Goal: Information Seeking & Learning: Learn about a topic

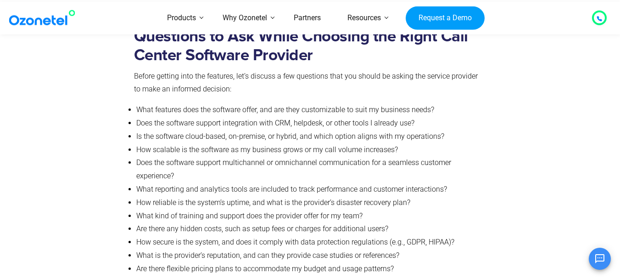
scroll to position [2066, 0]
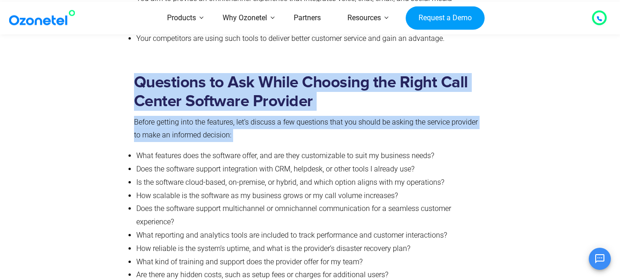
drag, startPoint x: 125, startPoint y: 71, endPoint x: 238, endPoint y: 117, distance: 121.5
click at [238, 117] on div "Questions to Ask While Choosing the Right Call Center Software Provider Before …" at bounding box center [310, 199] width 565 height 267
copy div "Questions to Ask While Choosing the Right Call Center Software Provider Before …"
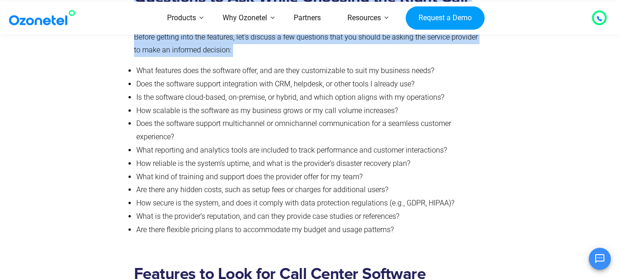
scroll to position [2157, 0]
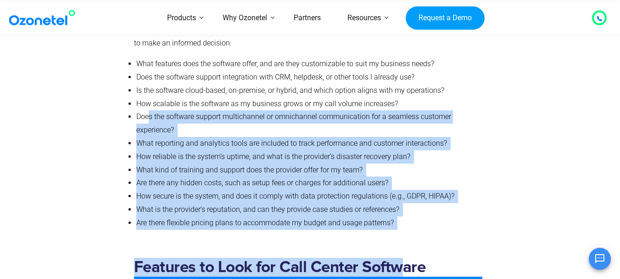
drag, startPoint x: 402, startPoint y: 213, endPoint x: 151, endPoint y: 100, distance: 275.5
click at [136, 137] on li "What reporting and analytics tools are included to track performance and custom…" at bounding box center [309, 143] width 346 height 13
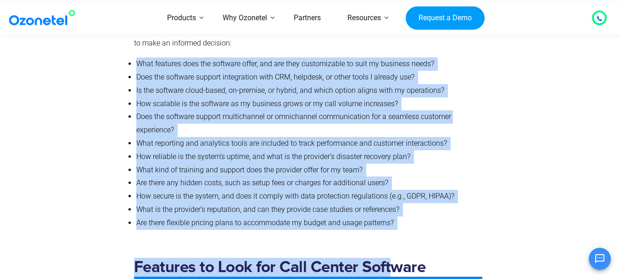
drag, startPoint x: 137, startPoint y: 49, endPoint x: 378, endPoint y: 217, distance: 293.4
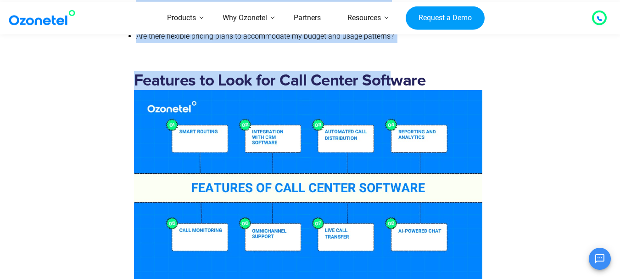
scroll to position [2249, 0]
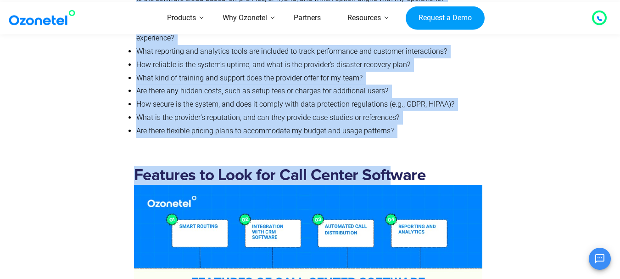
copy div "Lore ipsumdol sita con adipisci elits, doe tem inci utlaboreetdo ma aliq en adm…"
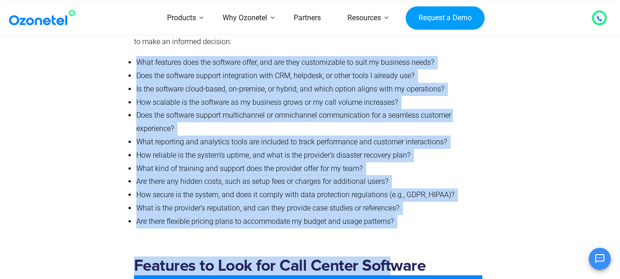
scroll to position [2157, 0]
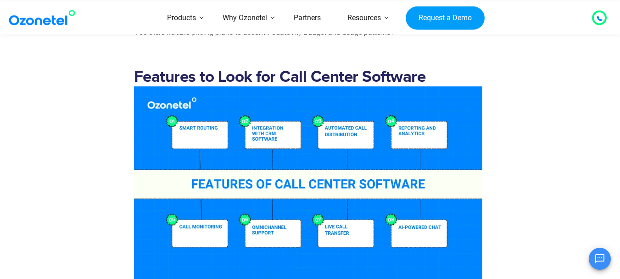
scroll to position [2341, 0]
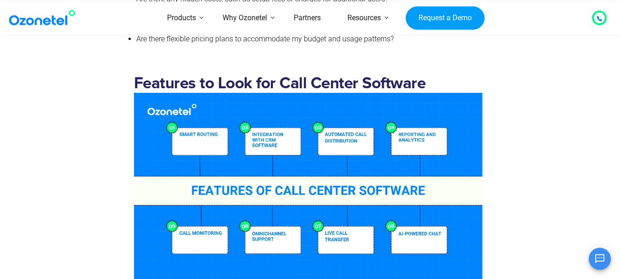
drag, startPoint x: 443, startPoint y: 71, endPoint x: 130, endPoint y: 71, distance: 313.1
copy strong "Features to Look for Call Center Software"
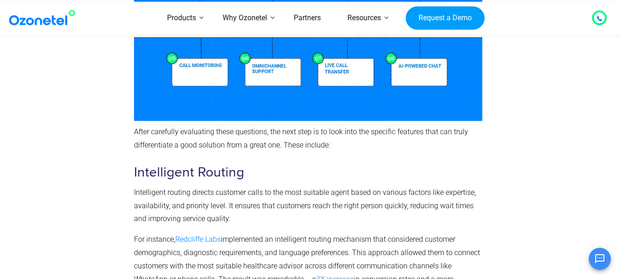
scroll to position [2525, 0]
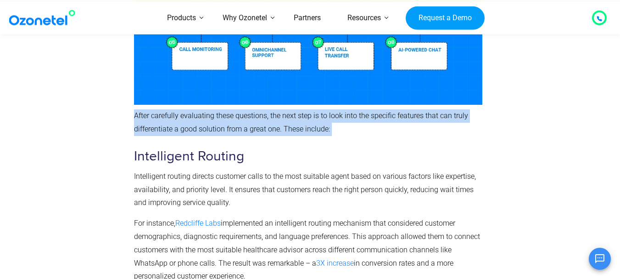
drag, startPoint x: 342, startPoint y: 113, endPoint x: 132, endPoint y: 108, distance: 210.3
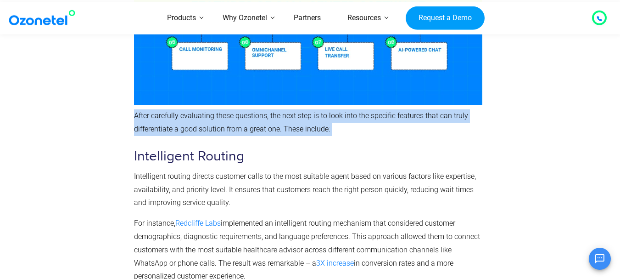
drag, startPoint x: 334, startPoint y: 117, endPoint x: 134, endPoint y: 107, distance: 200.4
click at [134, 109] on p "After carefully evaluating these questions, the next step is to look into the s…" at bounding box center [308, 122] width 348 height 27
copy p "After carefully evaluating these questions, the next step is to look into the s…"
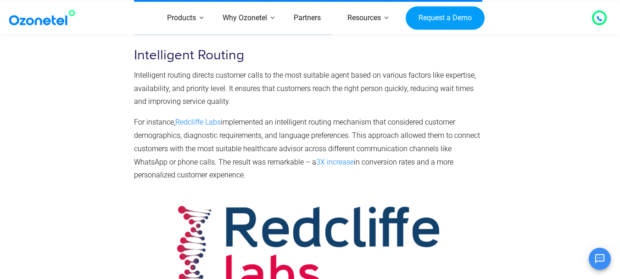
scroll to position [2571, 0]
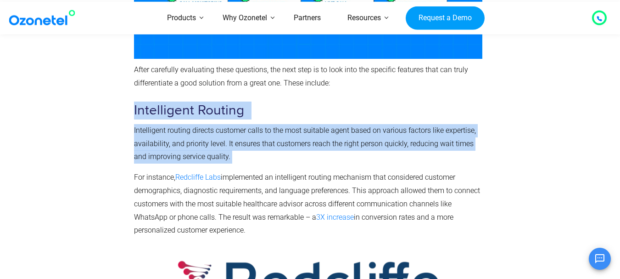
drag, startPoint x: 232, startPoint y: 146, endPoint x: 134, endPoint y: 90, distance: 112.3
copy div "Intelligent Routing Intelligent routing directs customer calls to the most suit…"
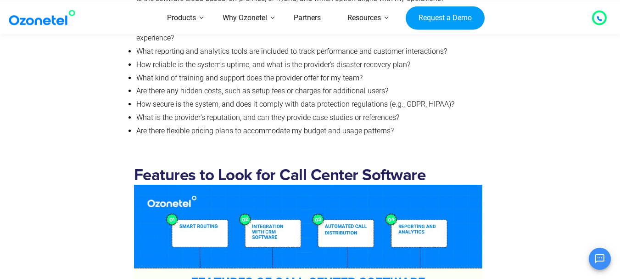
scroll to position [2433, 0]
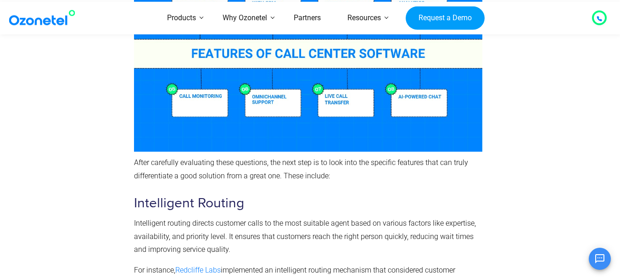
scroll to position [2571, 0]
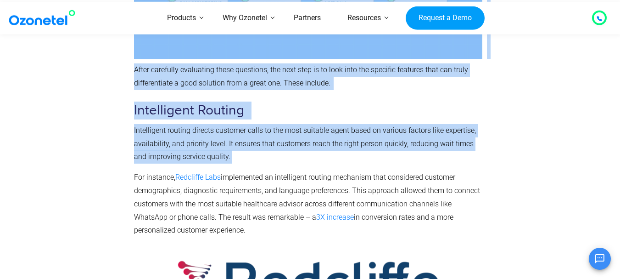
drag, startPoint x: 232, startPoint y: 143, endPoint x: 129, endPoint y: 95, distance: 114.6
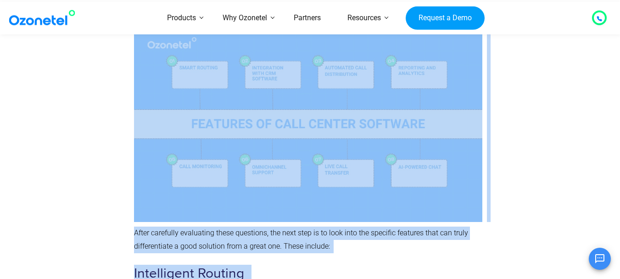
scroll to position [2403, 0]
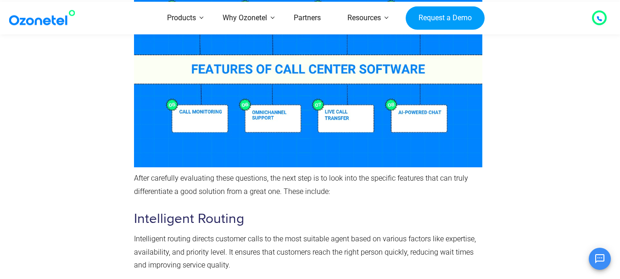
scroll to position [2540, 0]
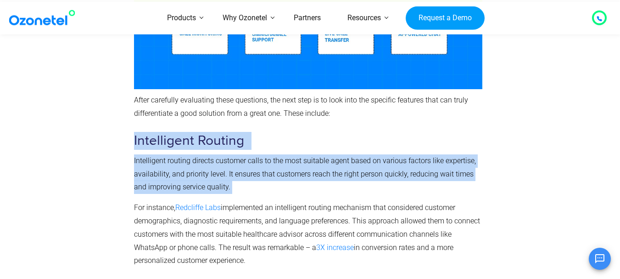
drag, startPoint x: 247, startPoint y: 175, endPoint x: 132, endPoint y: 132, distance: 123.2
copy div "Intelligent Routing Intelligent routing directs customer calls to the most suit…"
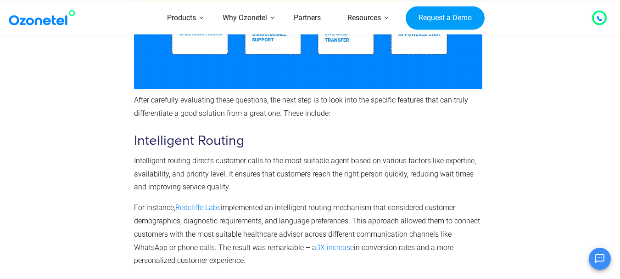
click at [525, 268] on div "OK Ozonetel Bot Ozonetel recognized as a Leader by G2 for CCAAS Chat Disconnect…" at bounding box center [512, 257] width 198 height 24
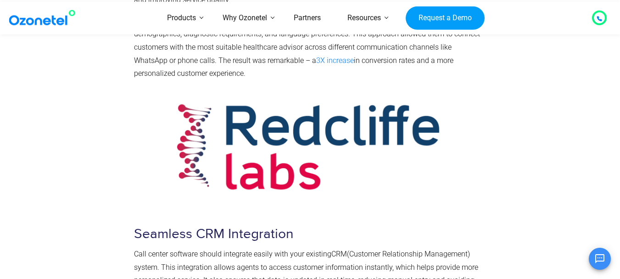
scroll to position [2589, 0]
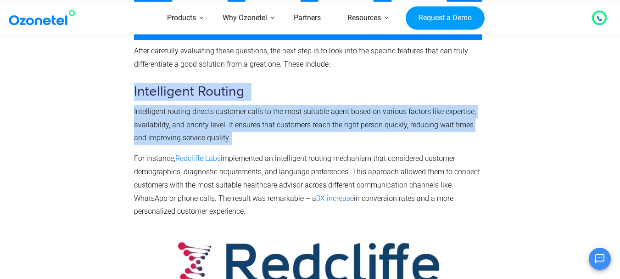
drag, startPoint x: 230, startPoint y: 124, endPoint x: 133, endPoint y: 78, distance: 107.2
copy div "Intelligent Routing Intelligent routing directs customer calls to the most suit…"
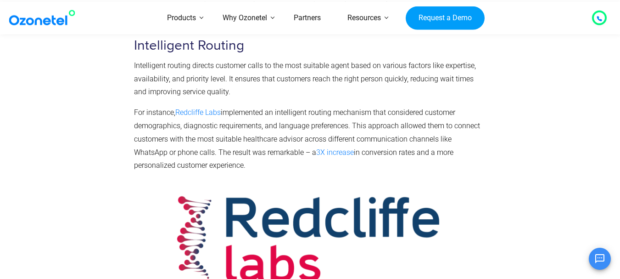
scroll to position [2543, 0]
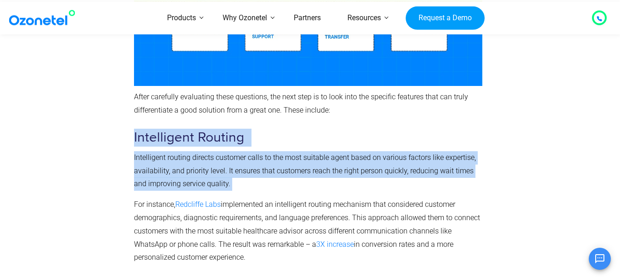
drag, startPoint x: 239, startPoint y: 171, endPoint x: 132, endPoint y: 131, distance: 114.8
copy div "Intelligent Routing Intelligent routing directs customer calls to the most suit…"
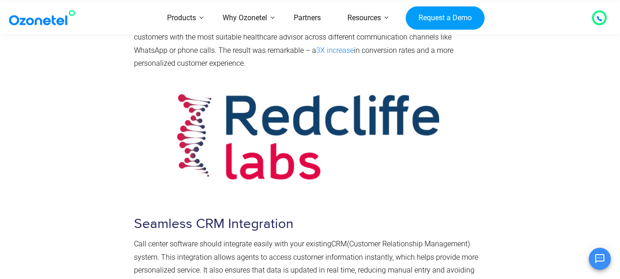
scroll to position [2819, 0]
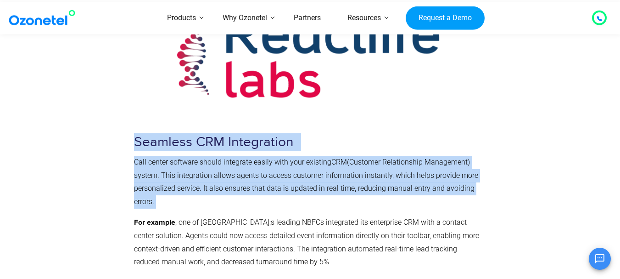
drag, startPoint x: 157, startPoint y: 188, endPoint x: 129, endPoint y: 130, distance: 64.1
copy div "Seamless CRM Integration Call center software should integrate easily with your…"
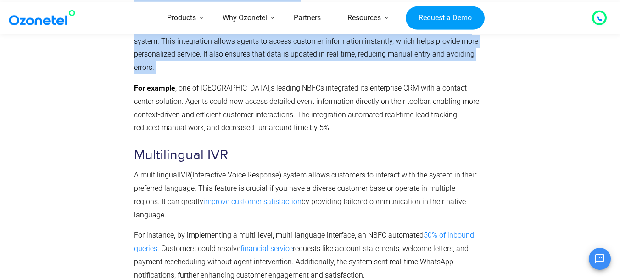
scroll to position [2957, 0]
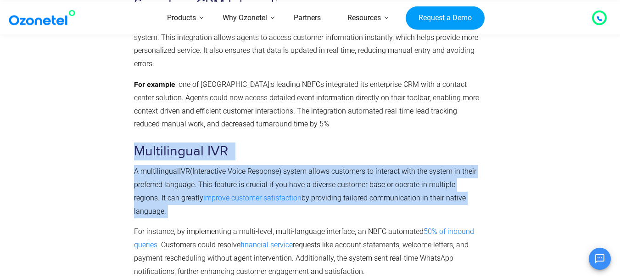
drag, startPoint x: 482, startPoint y: 184, endPoint x: 138, endPoint y: 146, distance: 345.9
copy div "Multilingual IVR A multilingual IVR (Interactive Voice Response) system allows …"
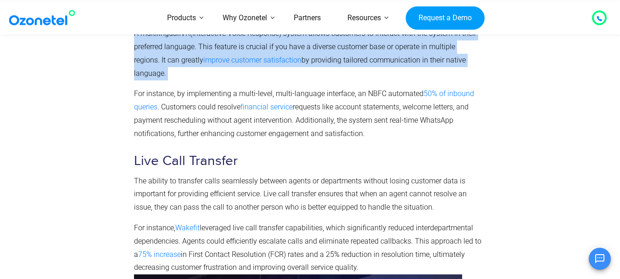
scroll to position [3140, 0]
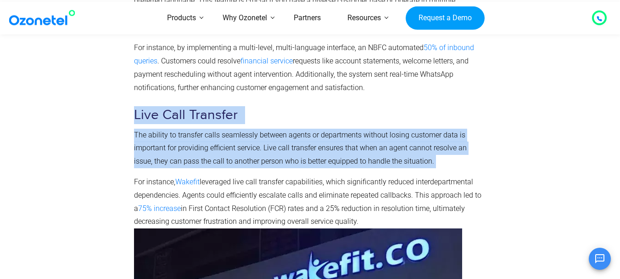
drag, startPoint x: 438, startPoint y: 134, endPoint x: 129, endPoint y: 88, distance: 312.4
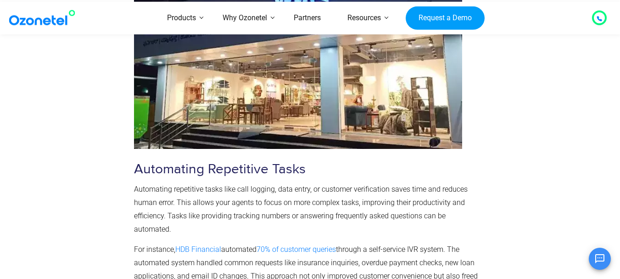
scroll to position [3416, 0]
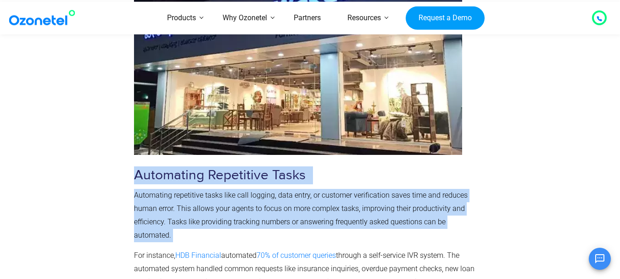
drag, startPoint x: 180, startPoint y: 207, endPoint x: 131, endPoint y: 149, distance: 76.2
click at [131, 149] on div "Features to Look for Call Center Software After carefully evaluating these ques…" at bounding box center [308, 114] width 358 height 2244
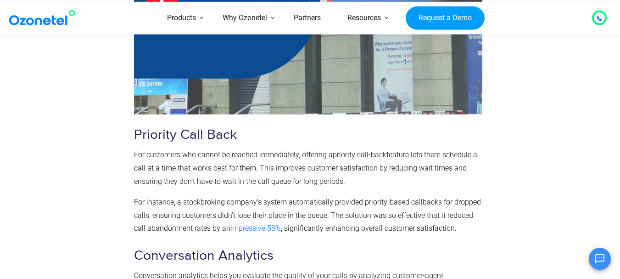
scroll to position [3829, 0]
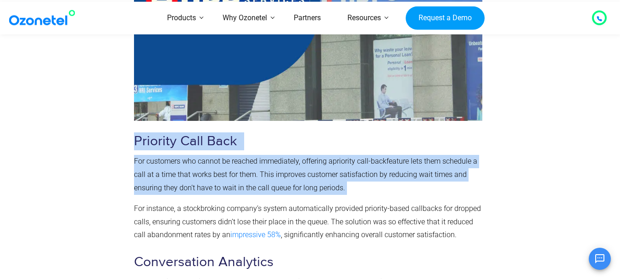
drag, startPoint x: 352, startPoint y: 161, endPoint x: 151, endPoint y: 122, distance: 204.7
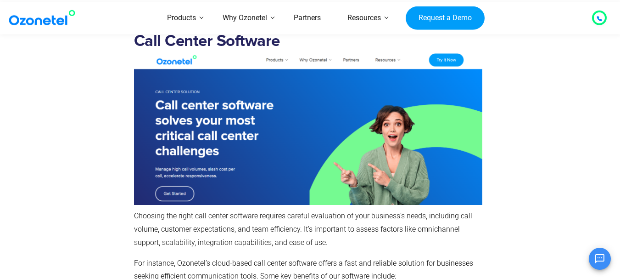
scroll to position [4425, 0]
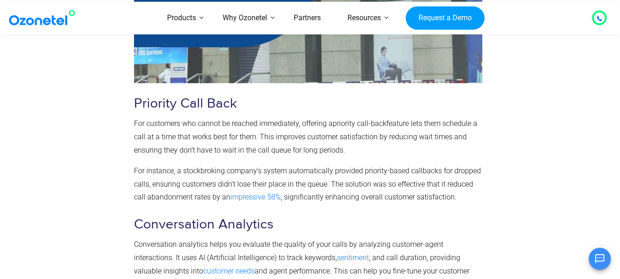
scroll to position [3875, 0]
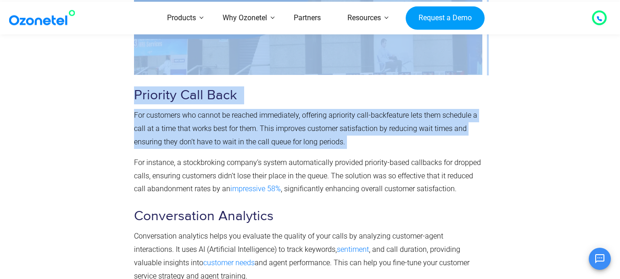
drag, startPoint x: 352, startPoint y: 113, endPoint x: 119, endPoint y: 76, distance: 235.7
click at [278, 111] on span "For customers who cannot be reached immediately, offering a" at bounding box center [233, 115] width 199 height 9
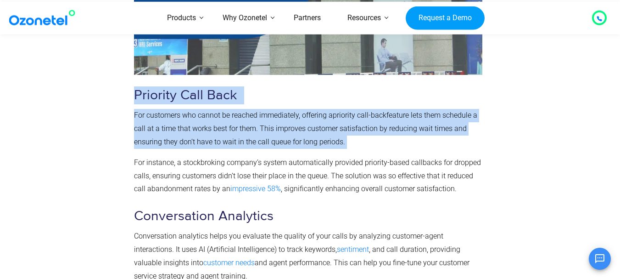
drag, startPoint x: 136, startPoint y: 68, endPoint x: 337, endPoint y: 123, distance: 208.3
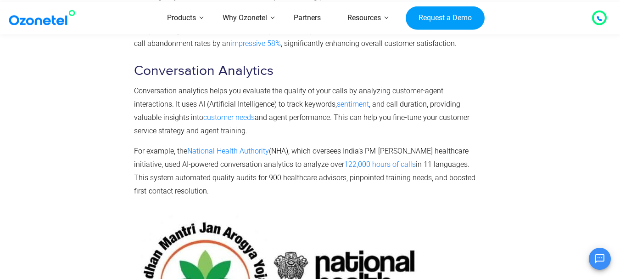
scroll to position [3965, 0]
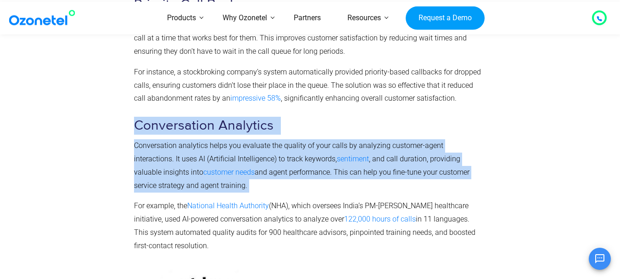
drag, startPoint x: 188, startPoint y: 160, endPoint x: 129, endPoint y: 101, distance: 83.4
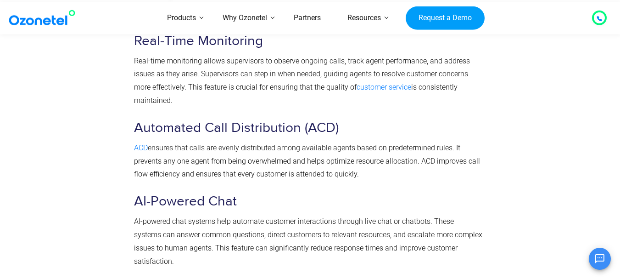
scroll to position [4286, 0]
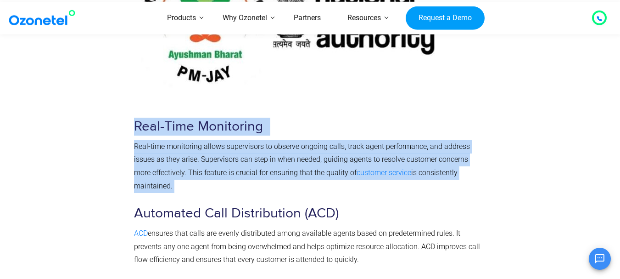
drag, startPoint x: 177, startPoint y: 159, endPoint x: 132, endPoint y: 106, distance: 69.7
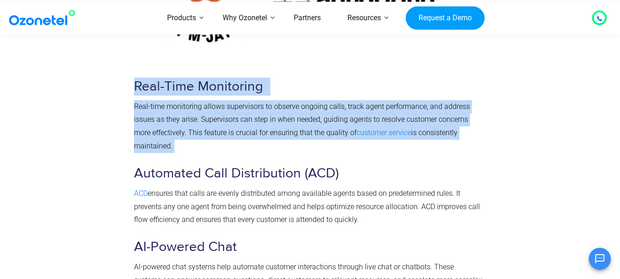
scroll to position [4378, 0]
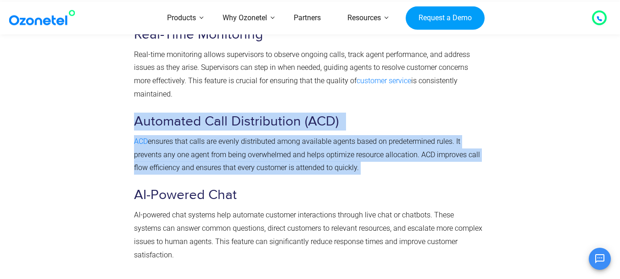
drag, startPoint x: 362, startPoint y: 143, endPoint x: 136, endPoint y: 96, distance: 230.5
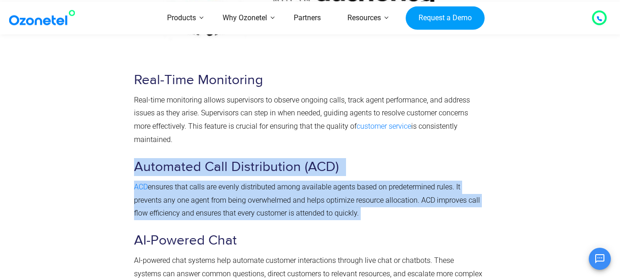
scroll to position [4332, 0]
drag, startPoint x: 362, startPoint y: 189, endPoint x: 130, endPoint y: 137, distance: 237.2
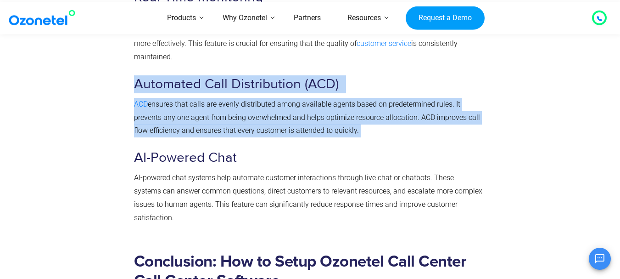
scroll to position [4470, 0]
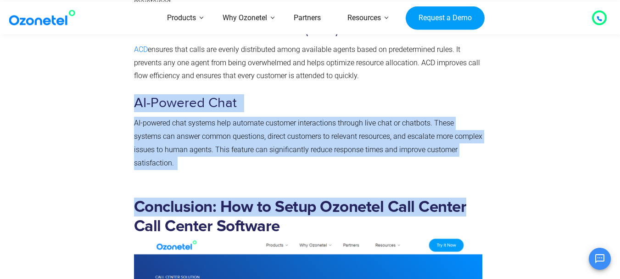
drag, startPoint x: 486, startPoint y: 128, endPoint x: 136, endPoint y: 85, distance: 352.9
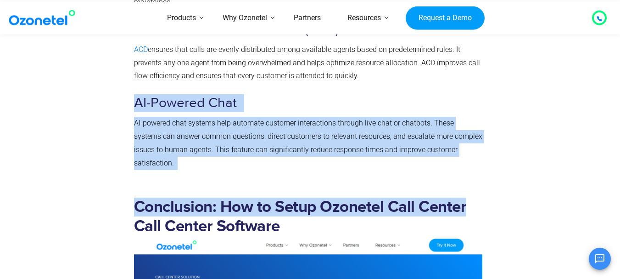
drag, startPoint x: 135, startPoint y: 73, endPoint x: 473, endPoint y: 119, distance: 340.6
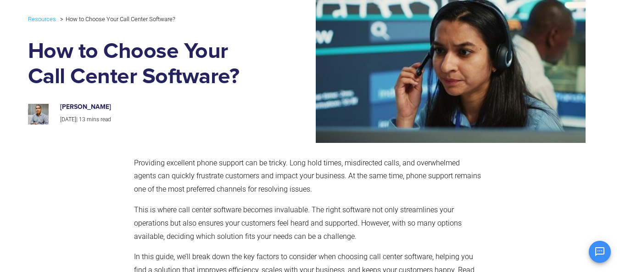
scroll to position [0, 0]
